Goal: Use online tool/utility: Utilize a website feature to perform a specific function

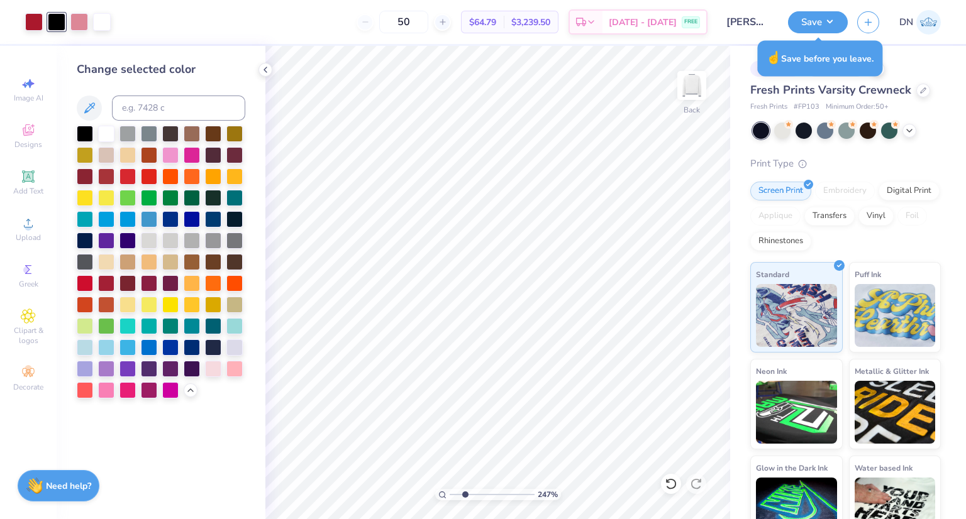
type input "2.46691057654102"
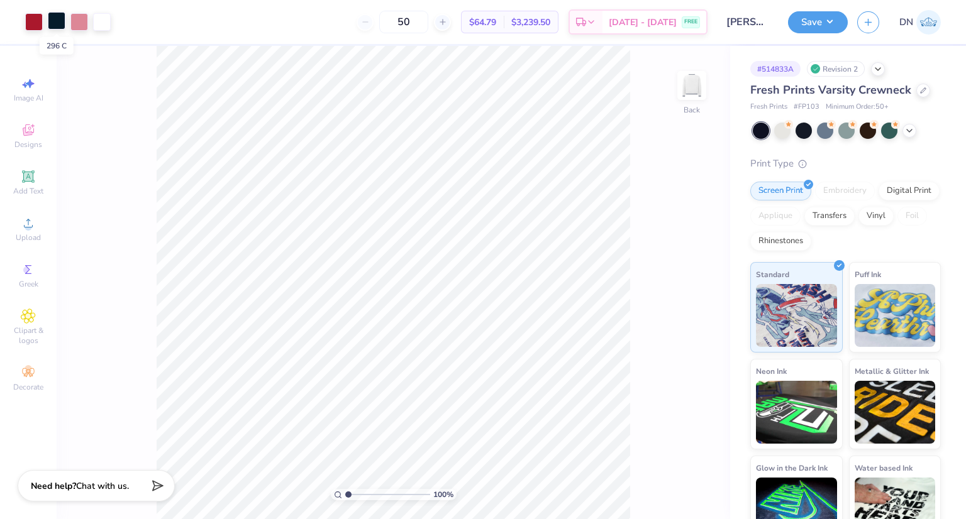
click at [54, 20] on div at bounding box center [57, 21] width 18 height 18
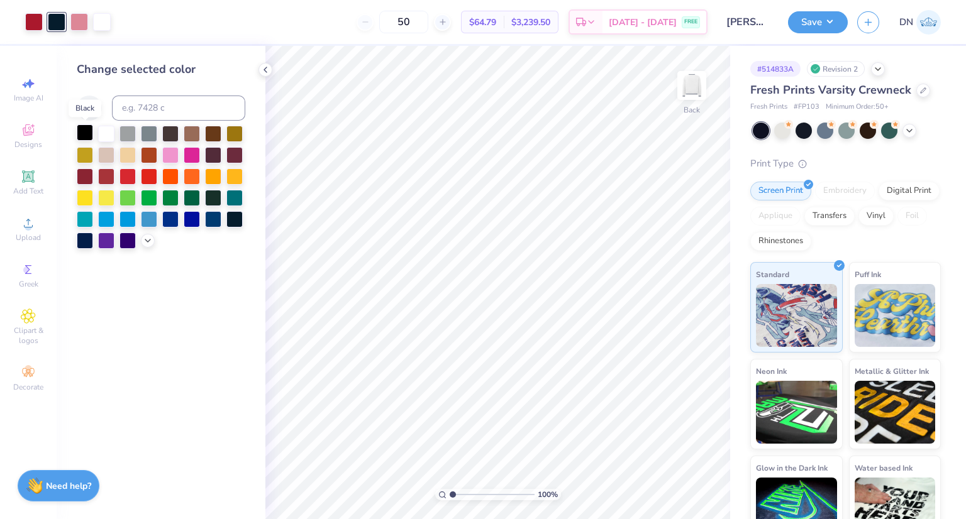
click at [82, 132] on div at bounding box center [85, 132] width 16 height 16
click at [33, 23] on div at bounding box center [34, 21] width 18 height 18
click at [145, 241] on icon at bounding box center [148, 240] width 10 height 10
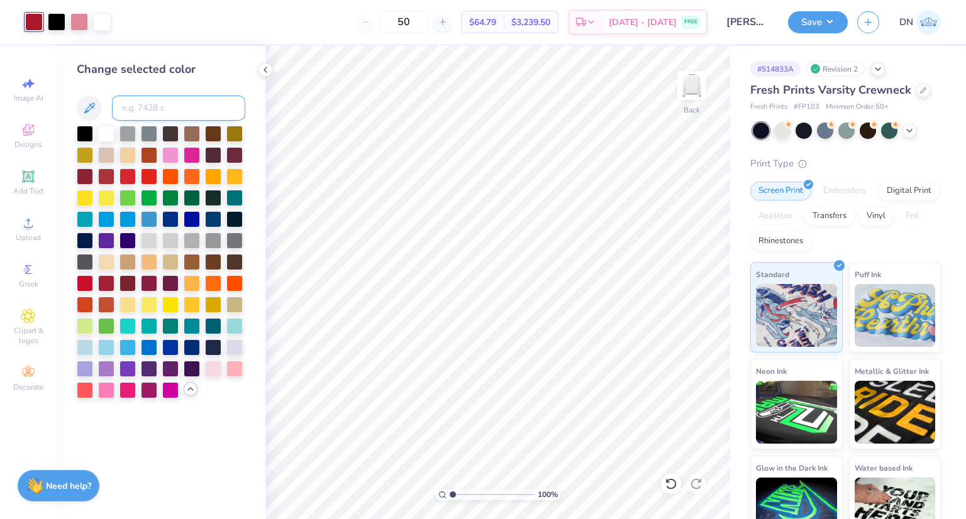
click at [131, 104] on input at bounding box center [178, 108] width 133 height 25
type input "296"
click at [73, 20] on div at bounding box center [79, 21] width 18 height 18
click at [670, 481] on icon at bounding box center [671, 484] width 13 height 13
click at [37, 18] on div at bounding box center [34, 21] width 18 height 18
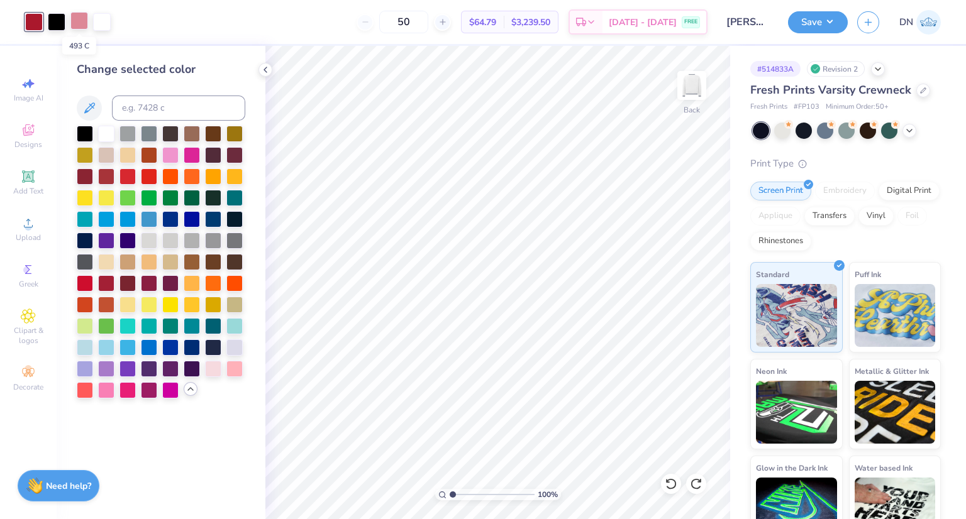
click at [82, 23] on div at bounding box center [79, 21] width 18 height 18
click at [146, 102] on input at bounding box center [178, 108] width 133 height 25
click at [84, 277] on div at bounding box center [85, 282] width 16 height 16
click at [36, 23] on div at bounding box center [34, 21] width 18 height 18
click at [154, 101] on input at bounding box center [178, 108] width 133 height 25
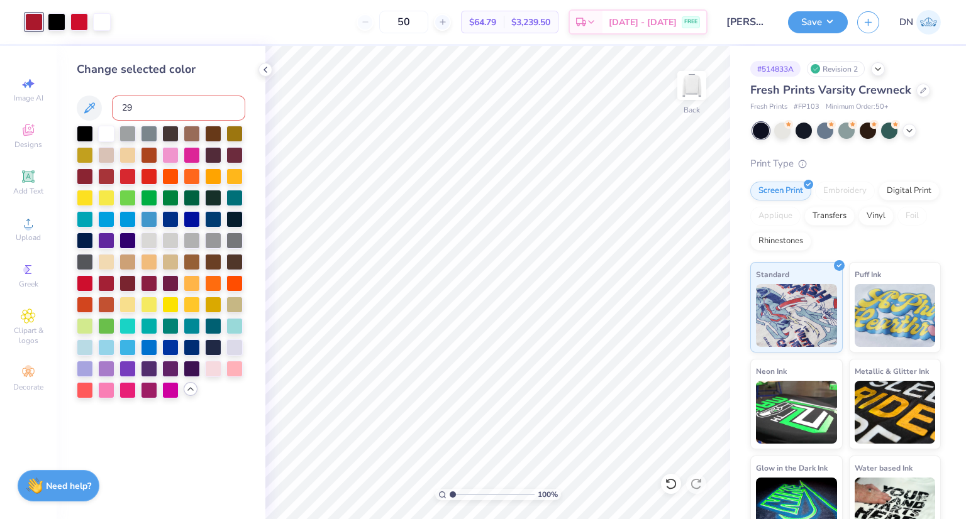
type input "296"
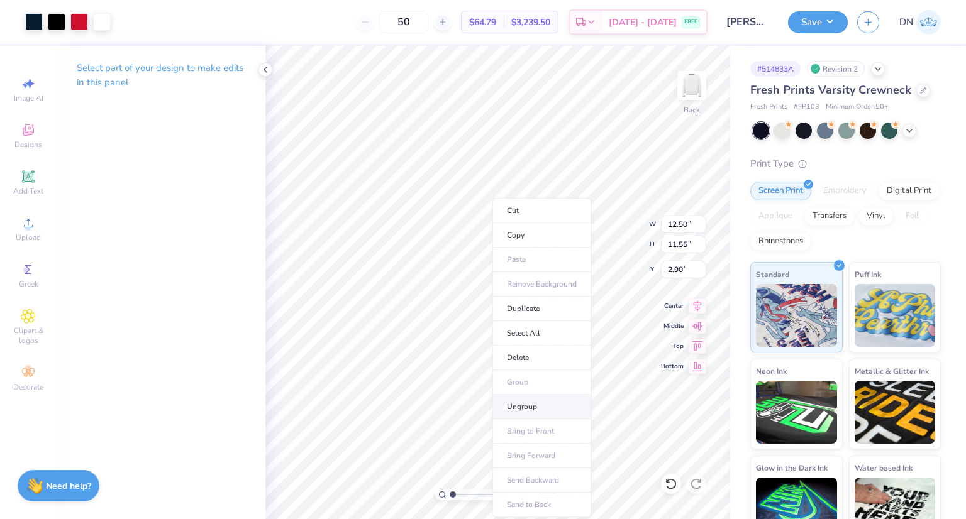
click at [528, 400] on li "Ungroup" at bounding box center [541, 407] width 99 height 25
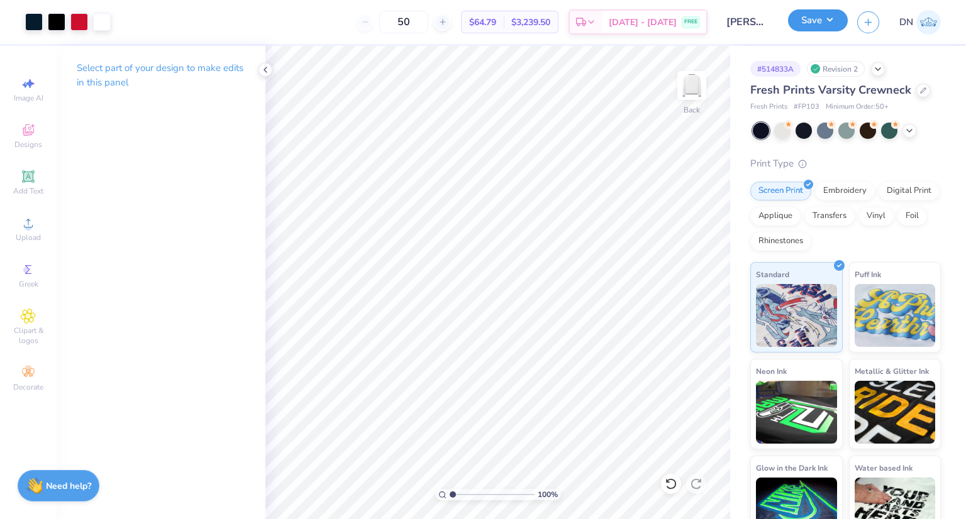
click at [816, 25] on button "Save" at bounding box center [818, 20] width 60 height 22
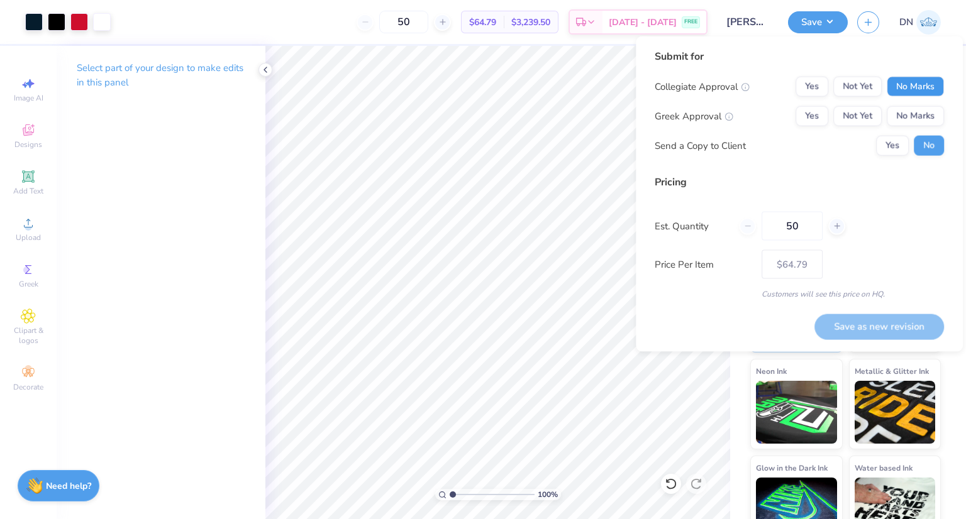
click at [912, 88] on button "No Marks" at bounding box center [915, 87] width 57 height 20
click at [807, 116] on button "Yes" at bounding box center [811, 116] width 33 height 20
click at [876, 322] on button "Save as new revision" at bounding box center [879, 326] width 130 height 25
type input "$64.79"
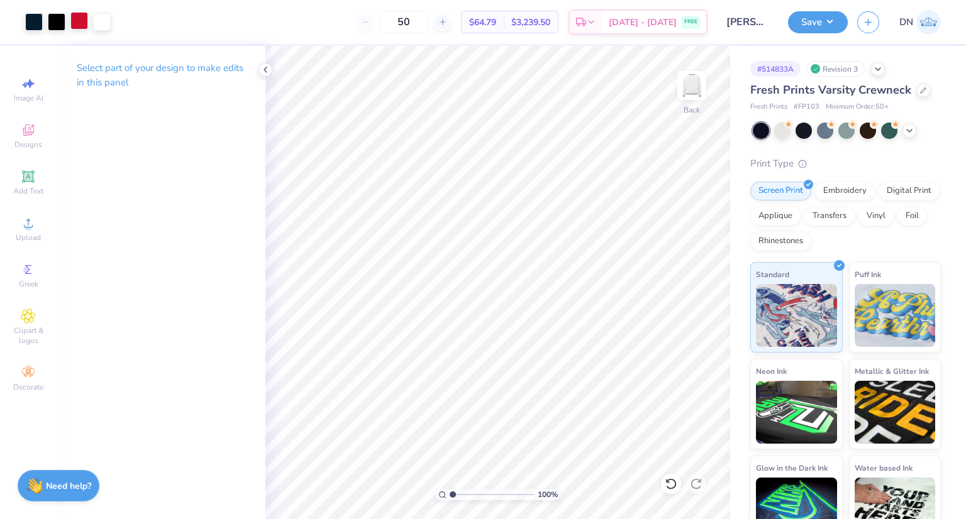
click at [82, 20] on div at bounding box center [79, 21] width 18 height 18
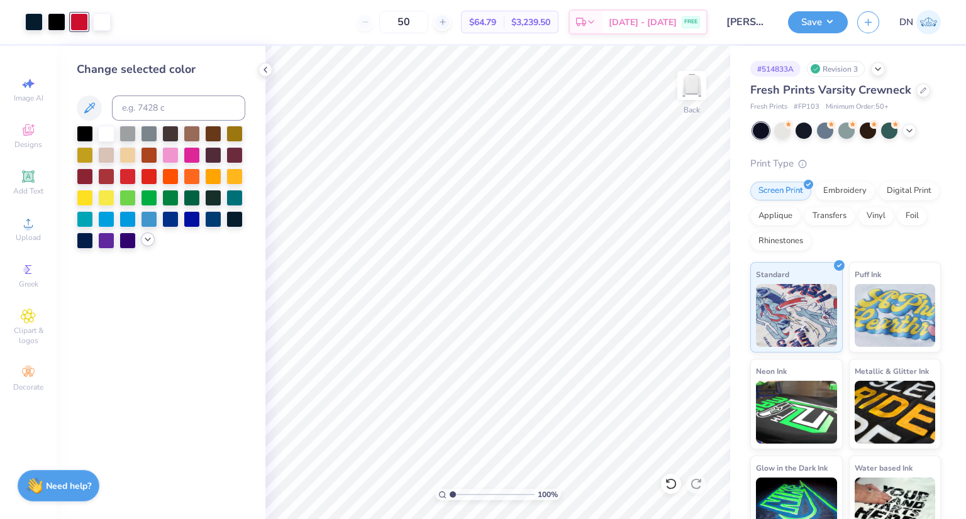
click at [145, 238] on polyline at bounding box center [147, 239] width 5 height 3
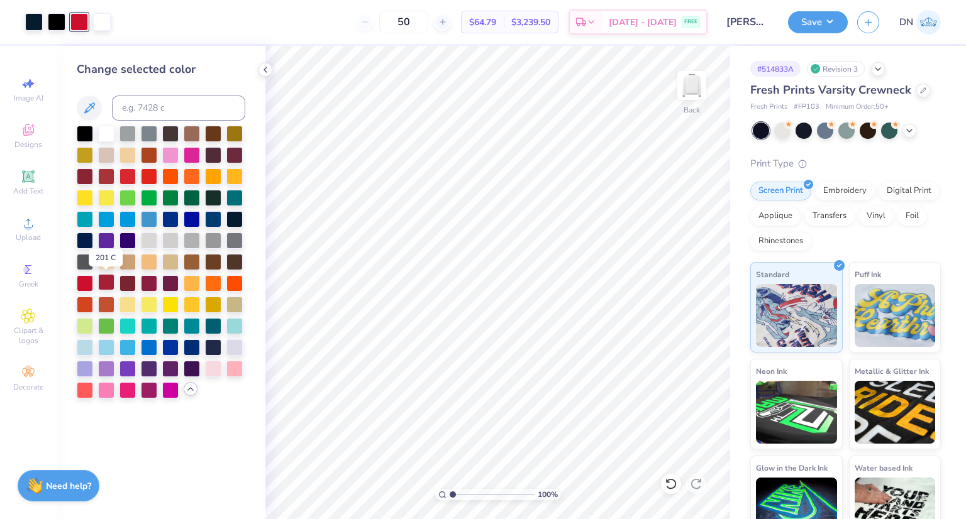
click at [110, 279] on div at bounding box center [106, 282] width 16 height 16
